Goal: Navigation & Orientation: Find specific page/section

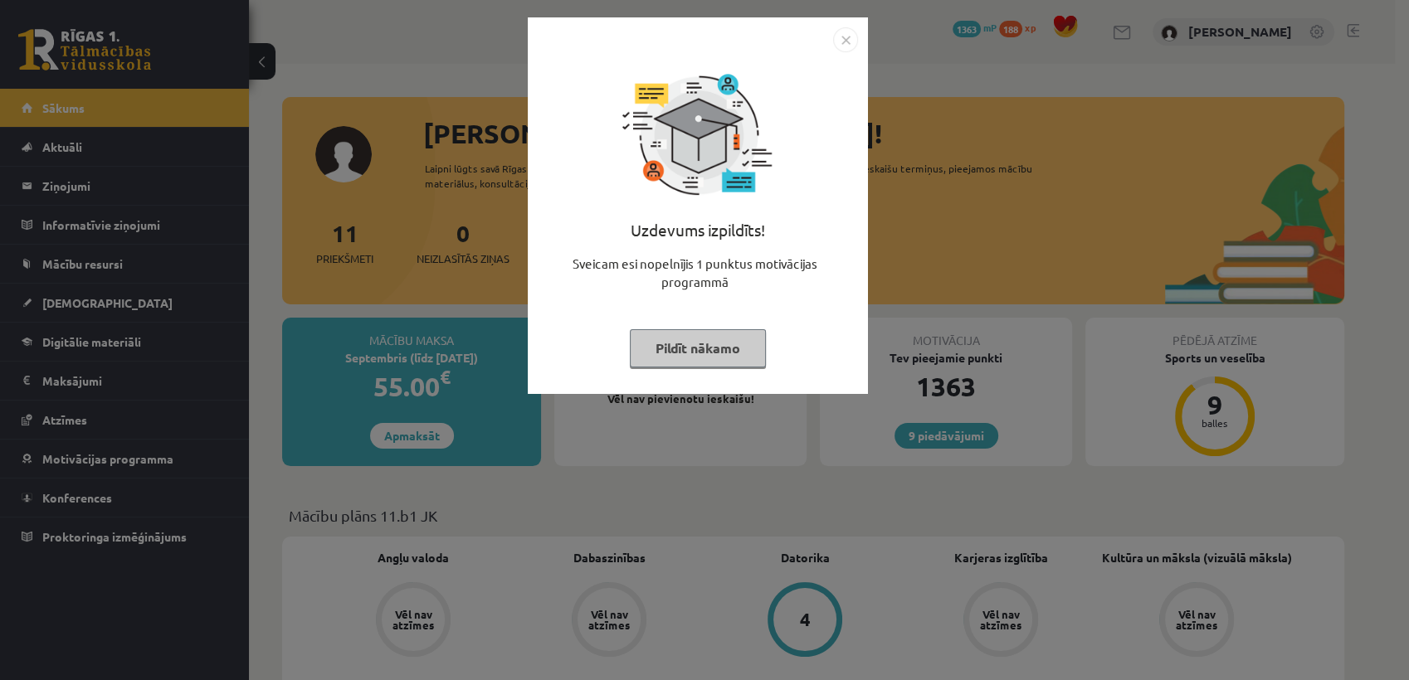
click at [684, 359] on button "Pildīt nākamo" at bounding box center [698, 348] width 136 height 38
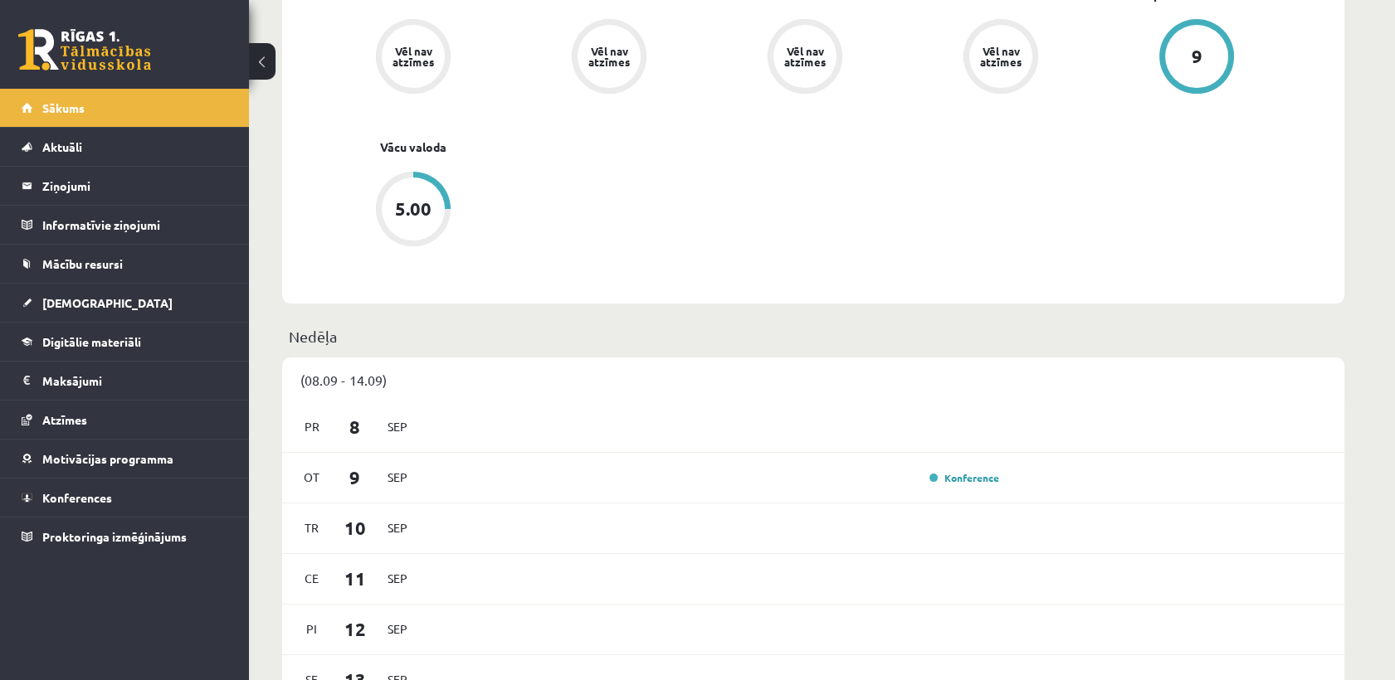
scroll to position [629, 0]
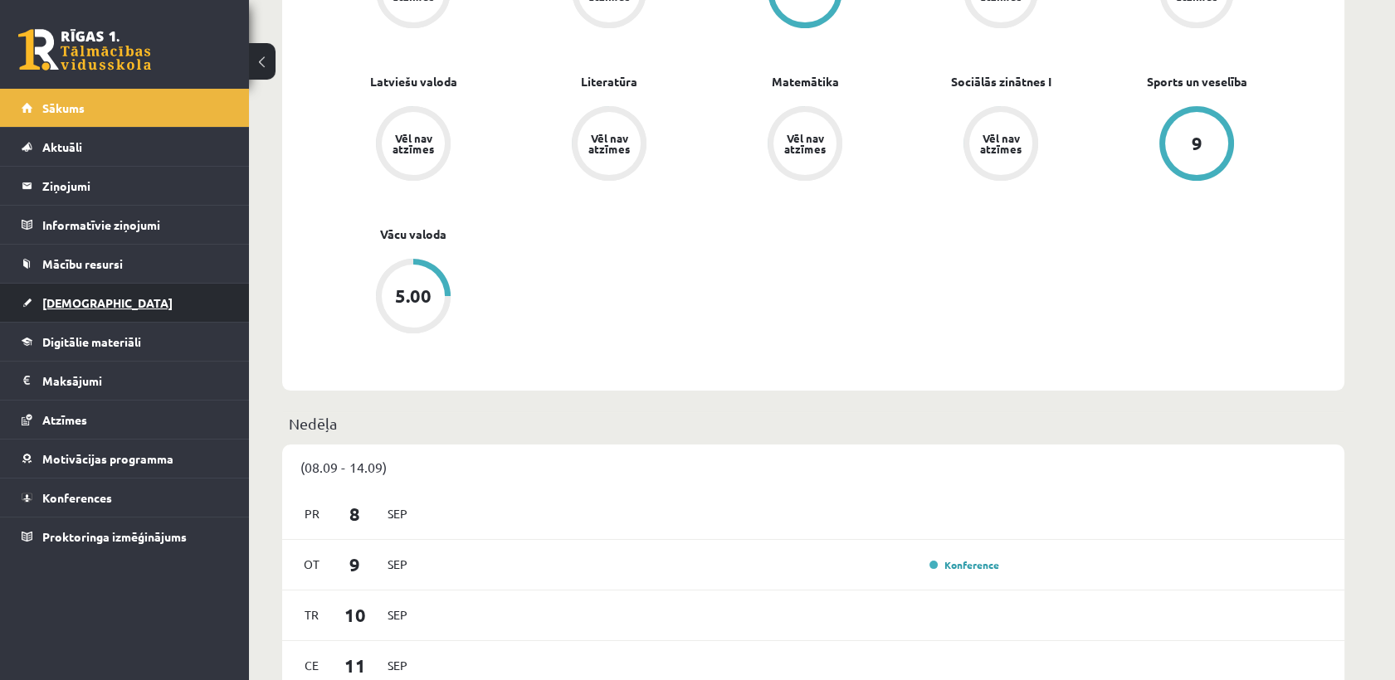
click at [171, 289] on link "[DEMOGRAPHIC_DATA]" at bounding box center [125, 303] width 207 height 38
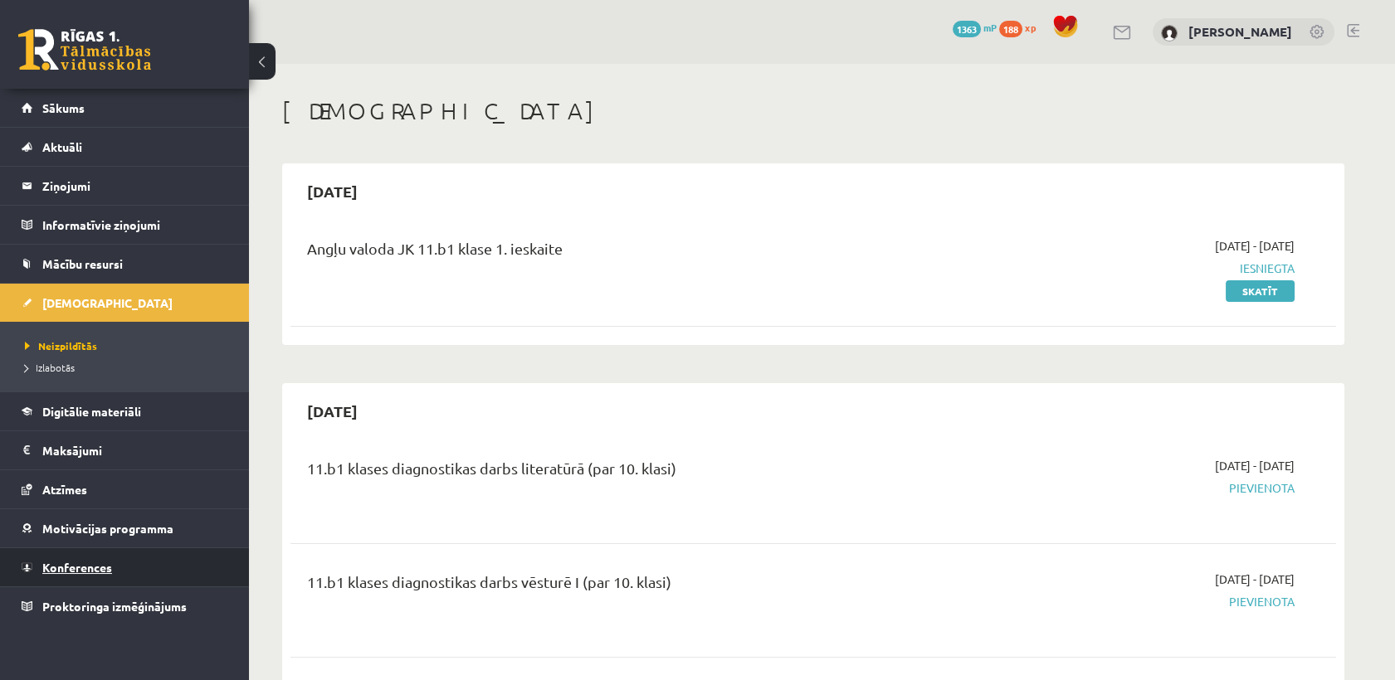
click at [119, 565] on link "Konferences" at bounding box center [125, 568] width 207 height 38
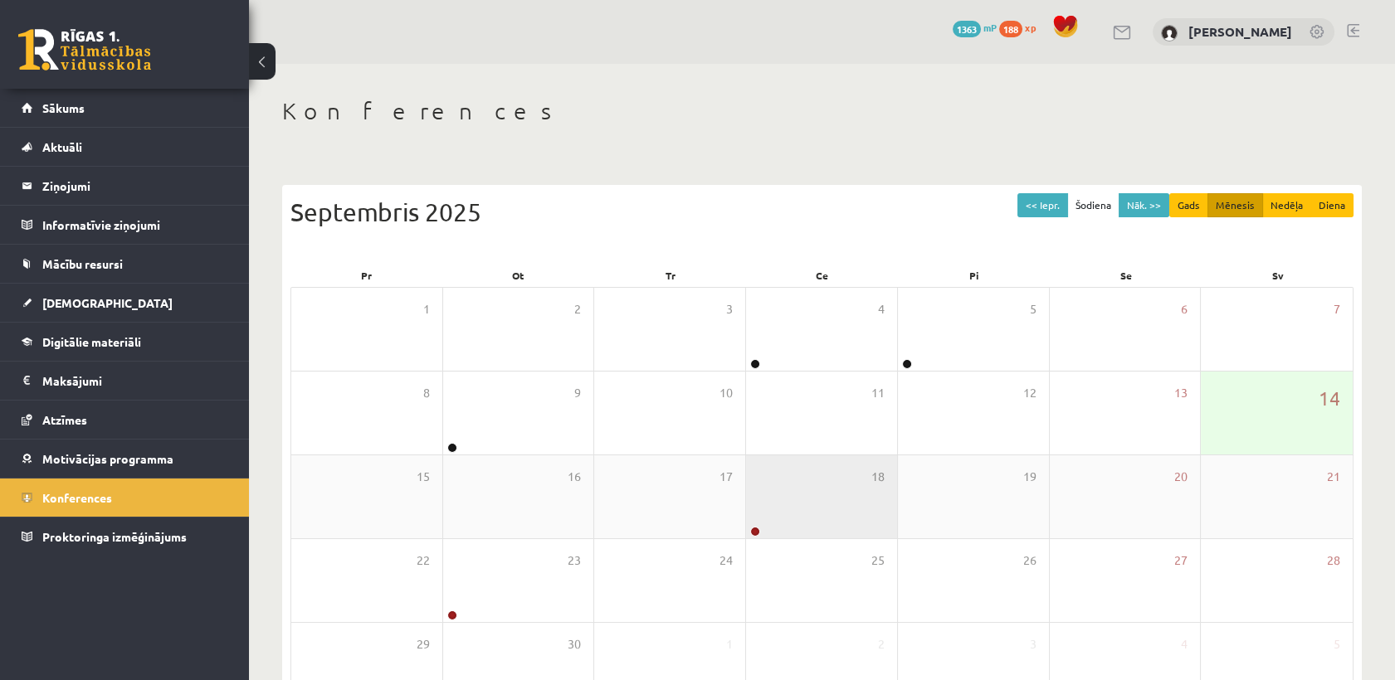
scroll to position [111, 0]
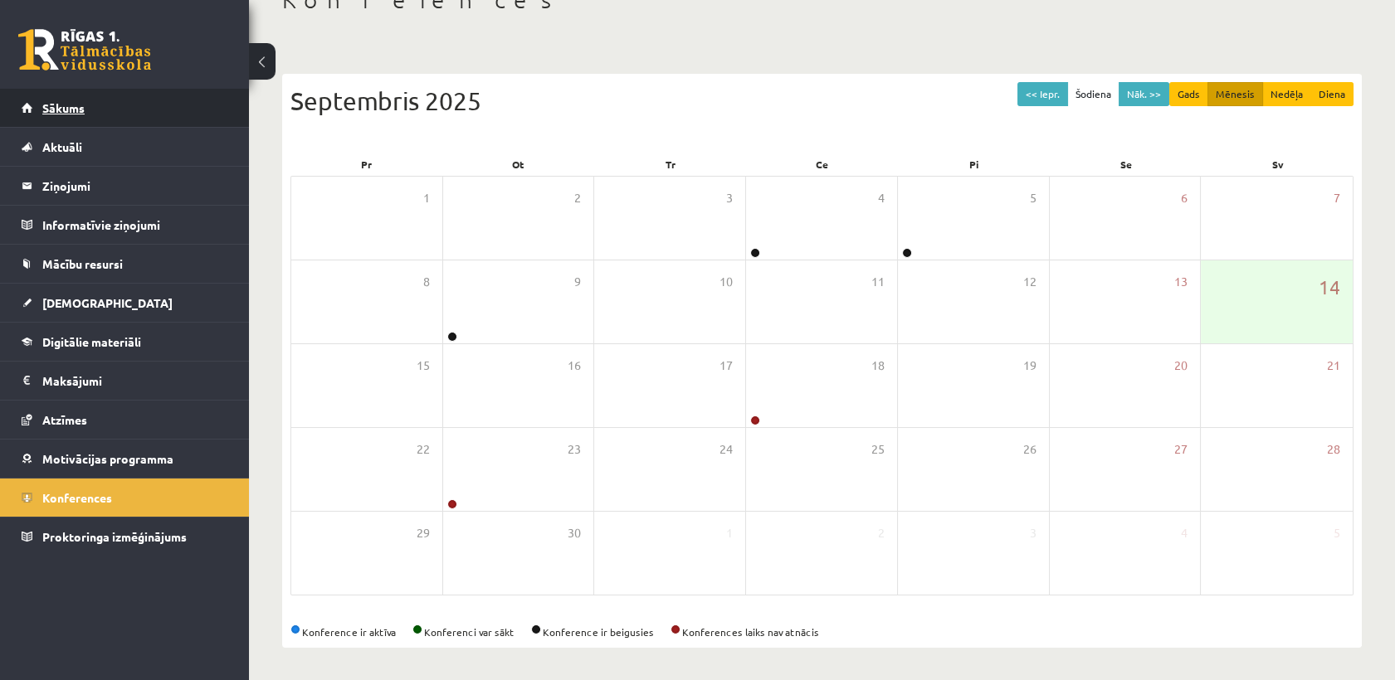
click at [117, 96] on link "Sākums" at bounding box center [125, 108] width 207 height 38
